Goal: Information Seeking & Learning: Learn about a topic

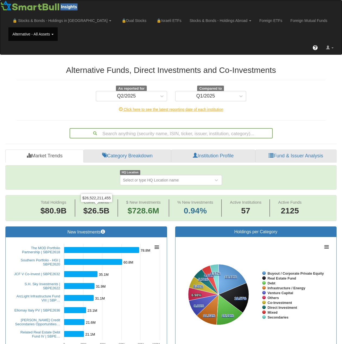
scroll to position [81, 0]
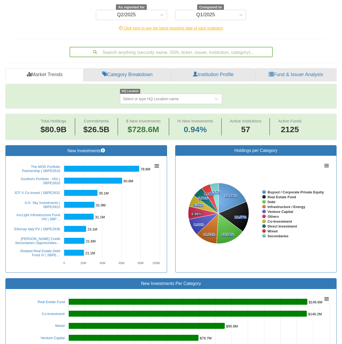
drag, startPoint x: 46, startPoint y: 218, endPoint x: 28, endPoint y: 212, distance: 18.8
click at [28, 212] on rect at bounding box center [86, 214] width 153 height 108
click at [30, 214] on link "ArcLight Infrastructure Fund VIII | SBP…" at bounding box center [39, 217] width 44 height 8
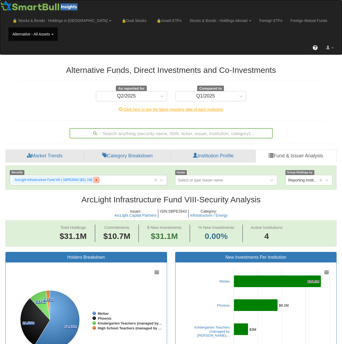
click at [97, 181] on icon at bounding box center [97, 180] width 4 height 4
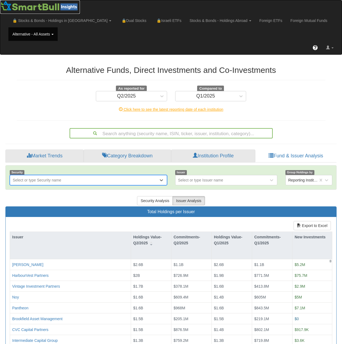
click at [26, 8] on img at bounding box center [40, 5] width 80 height 11
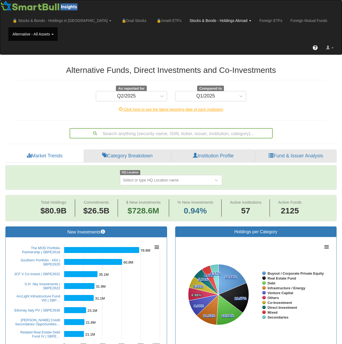
click at [192, 21] on link "Stocks & Bonds - Holdings Abroad" at bounding box center [221, 21] width 70 height 14
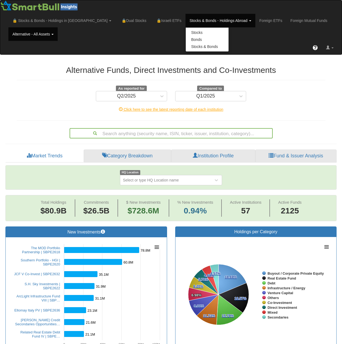
click at [43, 34] on link "Alternative - All Assets" at bounding box center [32, 34] width 49 height 14
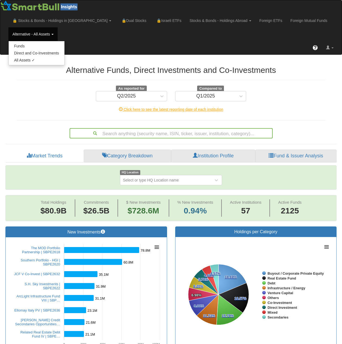
click at [43, 101] on div "Alternative Funds, Direct Investments and Co-Investments As reported for Q2/202…" at bounding box center [171, 99] width 317 height 78
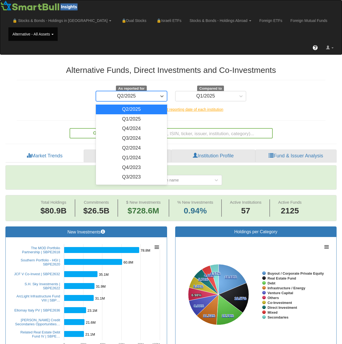
click at [142, 97] on div "Q2/2025" at bounding box center [126, 96] width 61 height 9
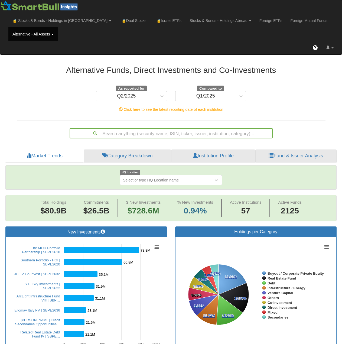
click at [294, 117] on div "Alternative Funds, Direct Investments and Co-Investments As reported for Q2/202…" at bounding box center [171, 99] width 317 height 78
click at [247, 96] on div "Compared to Q1/2025" at bounding box center [210, 94] width 79 height 16
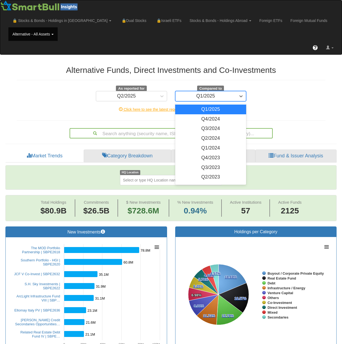
click at [233, 95] on div "Q1/2025" at bounding box center [205, 96] width 61 height 9
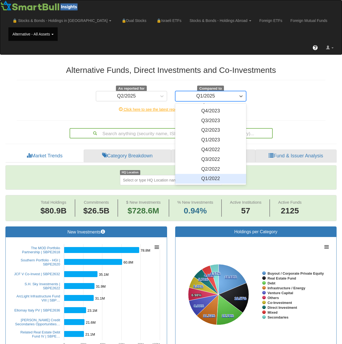
click at [212, 177] on div "Q1/2022" at bounding box center [210, 179] width 71 height 10
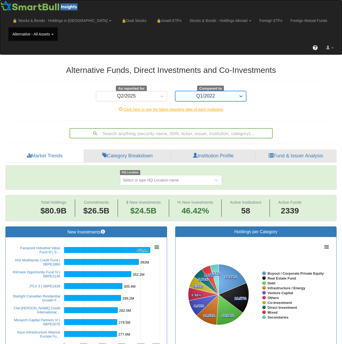
scroll to position [27, 0]
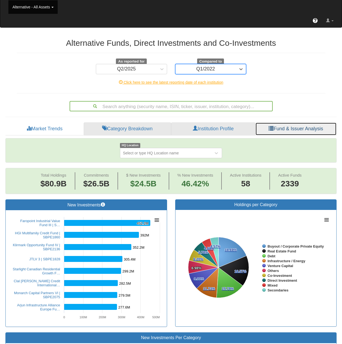
click at [296, 129] on link "Fund & Issuer Analysis" at bounding box center [295, 128] width 81 height 13
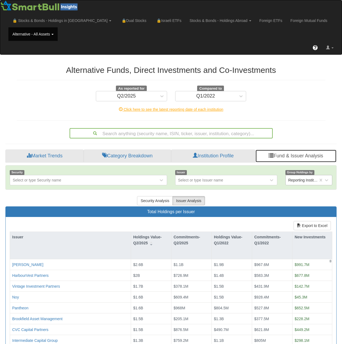
scroll to position [61, 0]
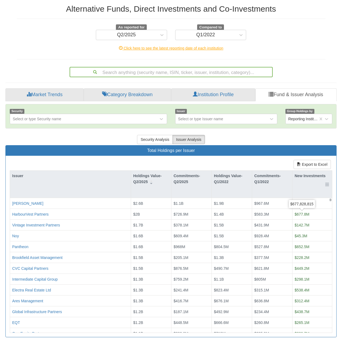
click at [310, 183] on div "New Investments" at bounding box center [312, 179] width 40 height 17
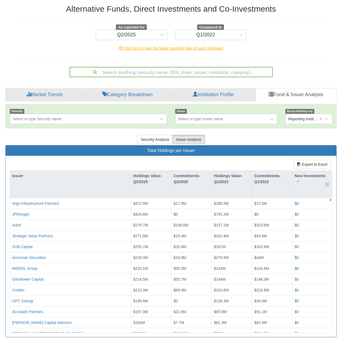
click at [310, 183] on div "New Investments" at bounding box center [312, 179] width 40 height 17
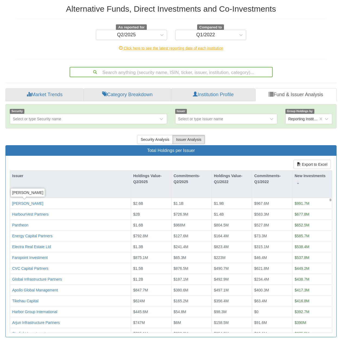
drag, startPoint x: 30, startPoint y: 203, endPoint x: 70, endPoint y: 134, distance: 80.7
click at [70, 134] on div "Security Analysis Issuer Analysis" at bounding box center [170, 139] width 331 height 11
drag, startPoint x: 35, startPoint y: 236, endPoint x: 261, endPoint y: 141, distance: 244.9
click at [261, 141] on div "Security Analysis Issuer Analysis" at bounding box center [170, 139] width 331 height 11
drag, startPoint x: 40, startPoint y: 238, endPoint x: 26, endPoint y: 132, distance: 106.8
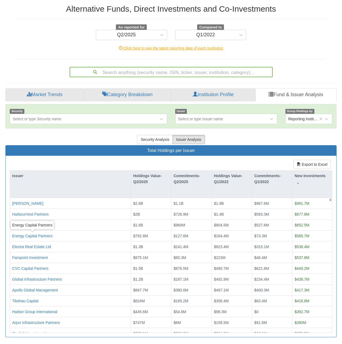
click at [26, 132] on div "Security Select or type Security name Issuer Select or type Issuer name Group H…" at bounding box center [170, 220] width 331 height 233
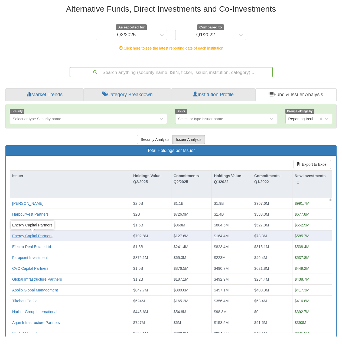
click at [32, 235] on div "Energy Capital Partners" at bounding box center [32, 235] width 40 height 5
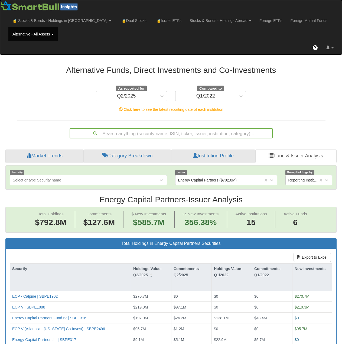
scroll to position [81, 0]
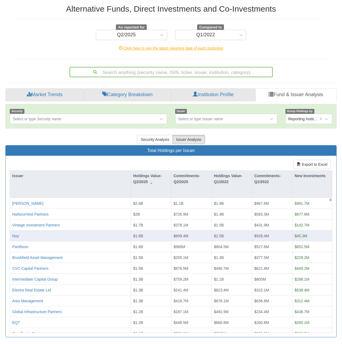
scroll to position [34, 0]
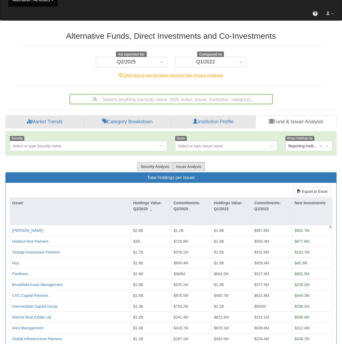
click at [152, 168] on button "Security Analysis" at bounding box center [155, 166] width 36 height 9
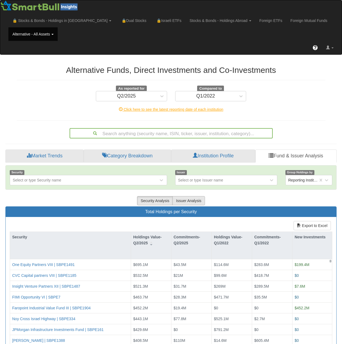
click at [187, 202] on button "Issuer Analysis" at bounding box center [189, 200] width 32 height 9
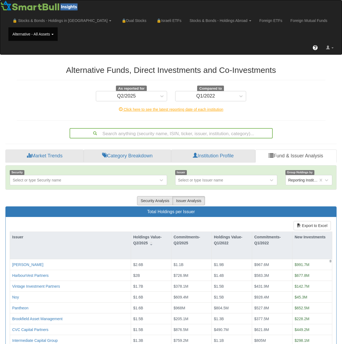
click at [151, 202] on button "Security Analysis" at bounding box center [155, 200] width 36 height 9
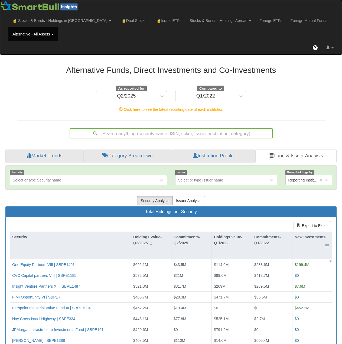
click at [313, 243] on div "New Investments" at bounding box center [312, 240] width 40 height 17
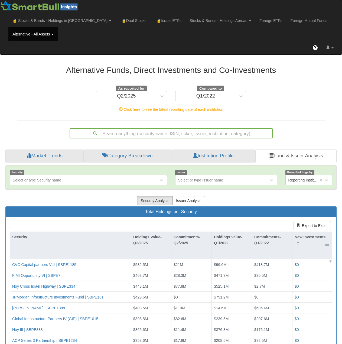
click at [313, 243] on div "New Investments" at bounding box center [312, 240] width 40 height 17
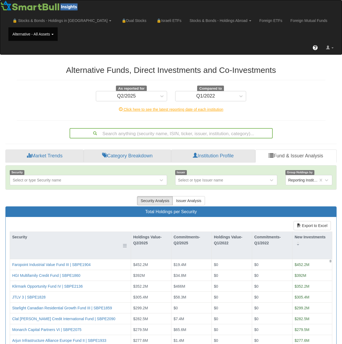
scroll to position [54, 0]
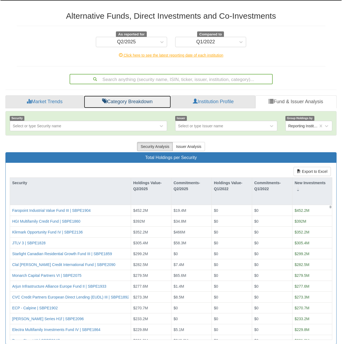
click at [121, 106] on link "Category Breakdown" at bounding box center [127, 101] width 87 height 13
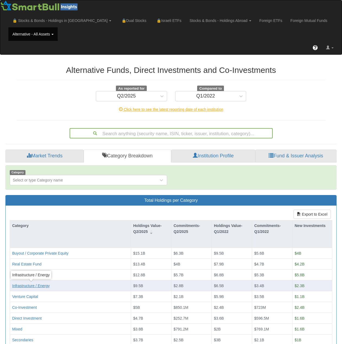
click at [39, 284] on div "Infrastructure / Energy" at bounding box center [31, 285] width 38 height 5
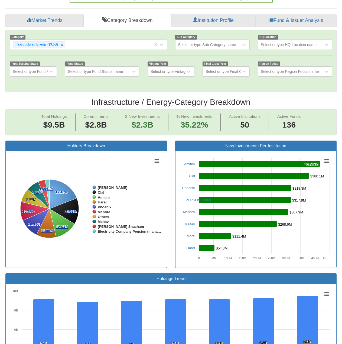
scroll to position [54, 0]
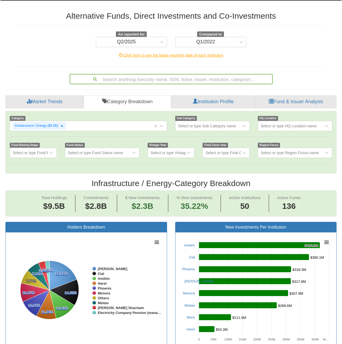
click at [224, 36] on span "Compared to" at bounding box center [210, 34] width 27 height 6
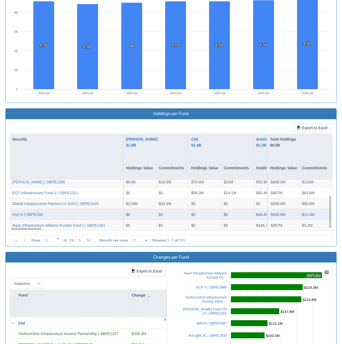
scroll to position [25, 0]
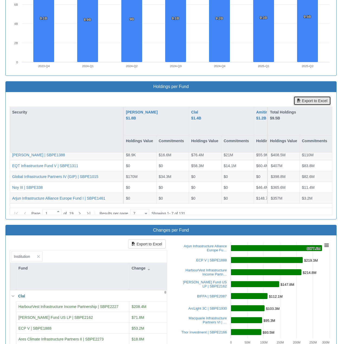
click at [308, 101] on button "Export to Excel" at bounding box center [312, 100] width 37 height 9
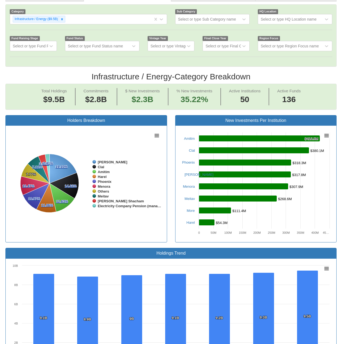
scroll to position [80, 0]
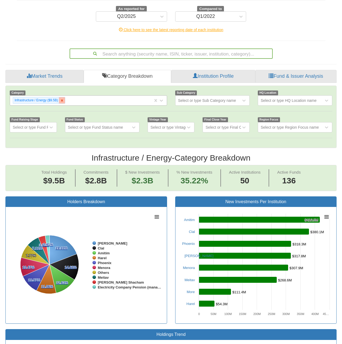
click at [62, 100] on icon at bounding box center [62, 100] width 2 height 2
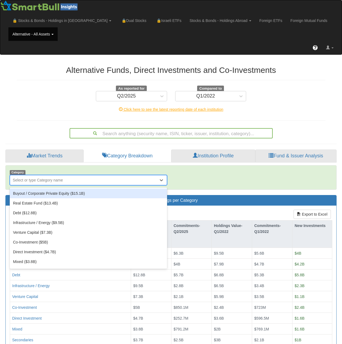
click at [78, 181] on div "Select or type Category name" at bounding box center [84, 180] width 148 height 9
click at [286, 152] on link "Fund & Issuer Analysis" at bounding box center [295, 155] width 81 height 13
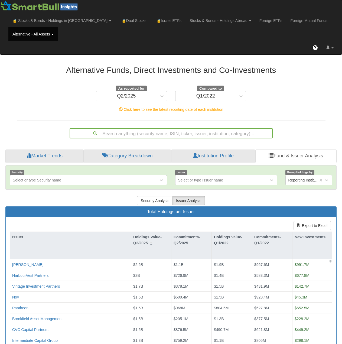
click at [33, 179] on div "Select or type Security name" at bounding box center [37, 179] width 48 height 5
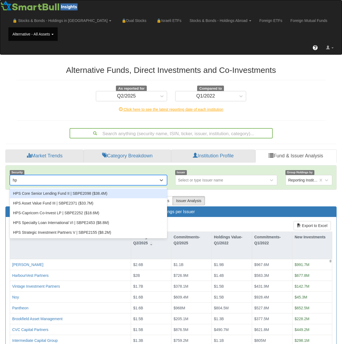
type input "h"
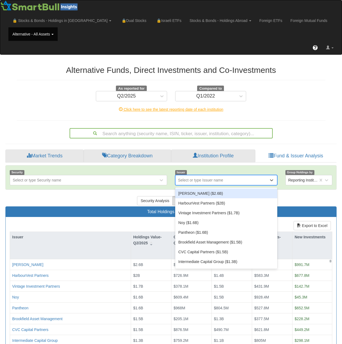
click at [187, 179] on div "Select or type Issuer name" at bounding box center [200, 179] width 45 height 5
type input "hp"
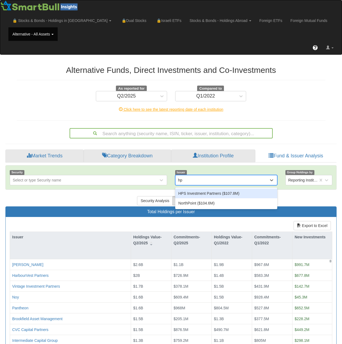
click at [206, 192] on div "HPS Investment Partners ($107.8M)" at bounding box center [226, 193] width 102 height 10
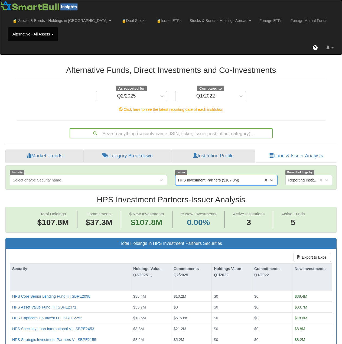
scroll to position [81, 0]
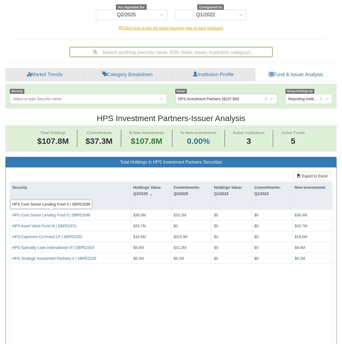
drag, startPoint x: 57, startPoint y: 216, endPoint x: 15, endPoint y: 289, distance: 84.3
click at [15, 289] on div "HPS Core Senior Lending Fund II | SBPE2098 $38.4M $10.2M $0 $0 $38.4M HPS Asset…" at bounding box center [171, 277] width 322 height 135
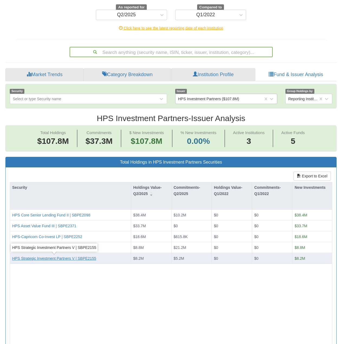
click at [48, 260] on div "HPS Strategic Investment Partners V | SBPE2155" at bounding box center [54, 258] width 84 height 5
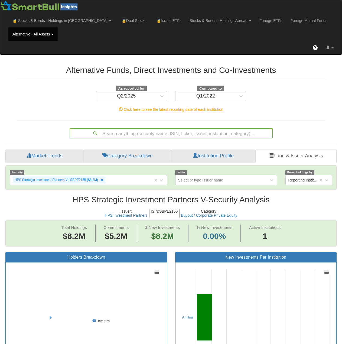
scroll to position [11, 321]
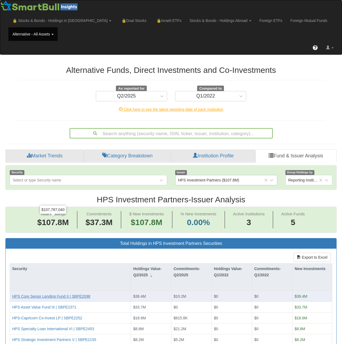
scroll to position [81, 0]
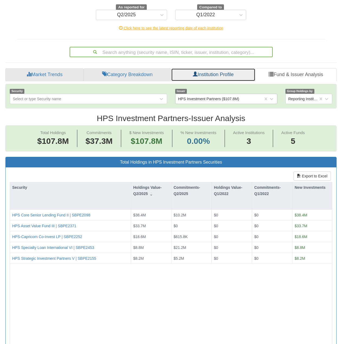
click at [203, 76] on link "Institution Profile" at bounding box center [213, 74] width 84 height 13
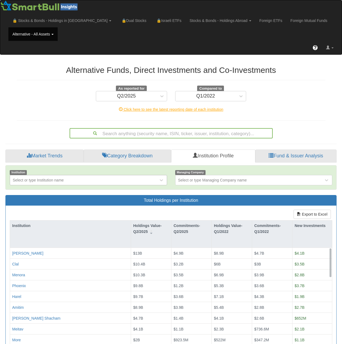
click at [77, 178] on div "Select or type Institution name" at bounding box center [84, 180] width 148 height 9
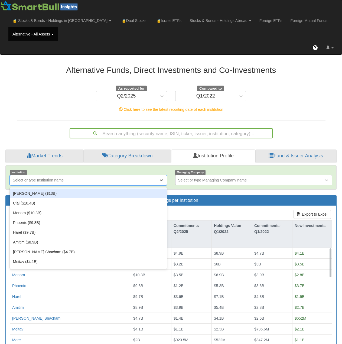
click at [209, 183] on div "Select or type Managing Company name" at bounding box center [249, 180] width 148 height 9
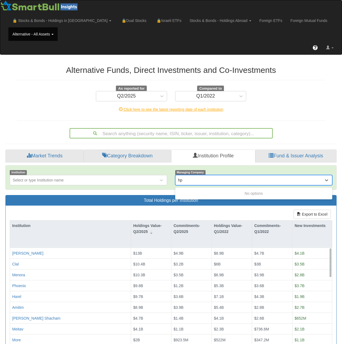
type input "h"
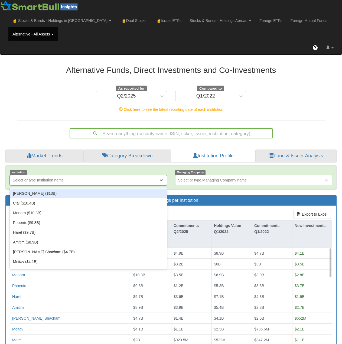
click at [48, 178] on div "Select or type Institution name" at bounding box center [38, 179] width 51 height 5
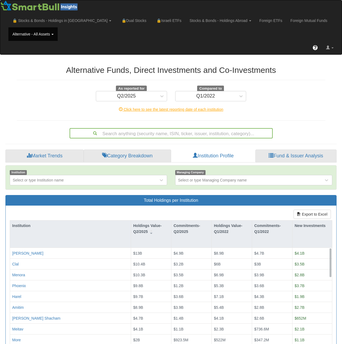
click at [212, 212] on div "Export to Excel Institution Holdings Value-Q2/2025 Commitments-Q2/2025 Holdings…" at bounding box center [171, 296] width 331 height 181
click at [304, 151] on link "Fund & Issuer Analysis" at bounding box center [295, 155] width 81 height 13
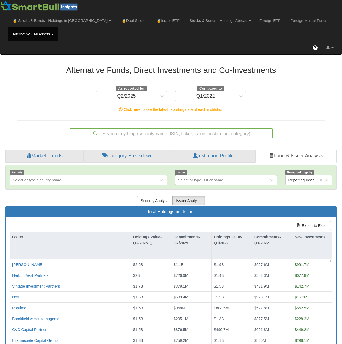
click at [209, 179] on div "Select or type Issuer name" at bounding box center [200, 179] width 45 height 5
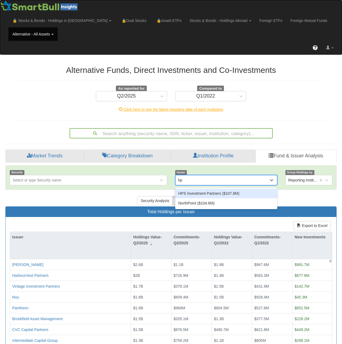
type input "hps"
click at [203, 192] on div "HPS Investment Partners ($107.8M)" at bounding box center [226, 193] width 102 height 10
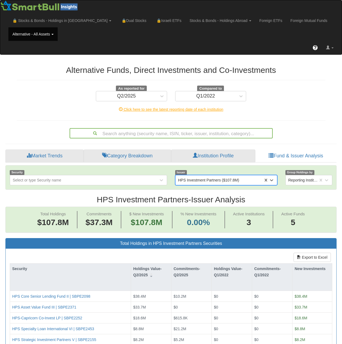
scroll to position [108, 0]
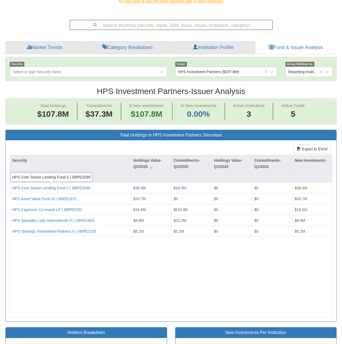
drag, startPoint x: 42, startPoint y: 187, endPoint x: 14, endPoint y: 262, distance: 80.1
click at [14, 262] on div "HPS Core Senior Lending Fund II | SBPE2098 $38.4M $10.2M $0 $0 $38.4M HPS Asset…" at bounding box center [171, 250] width 322 height 135
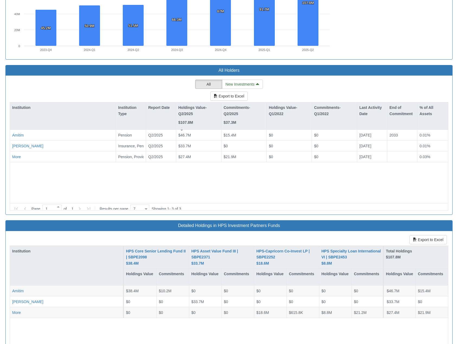
scroll to position [11, 437]
